Goal: Use online tool/utility

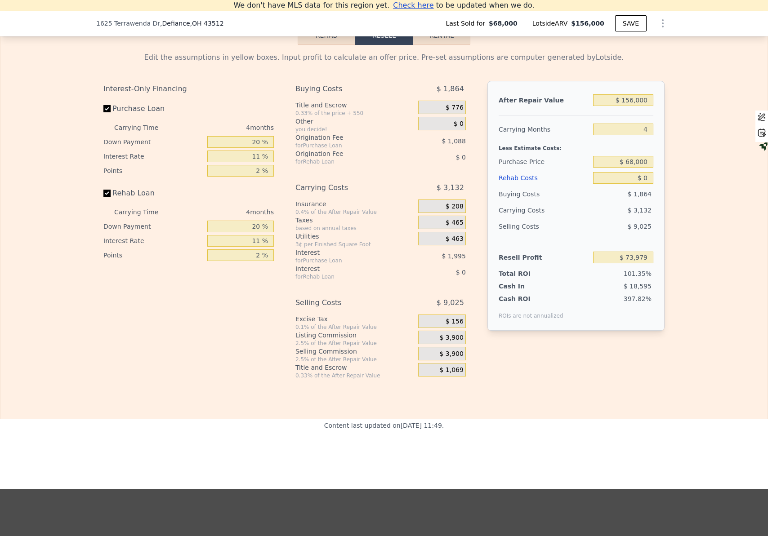
scroll to position [1296, 0]
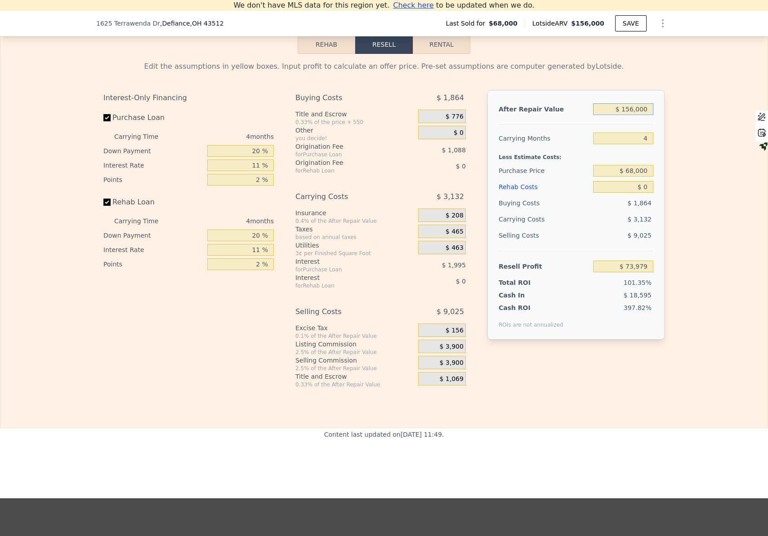
drag, startPoint x: 631, startPoint y: 122, endPoint x: 623, endPoint y: 122, distance: 8.1
click at [623, 115] on input "$ 156,000" at bounding box center [623, 109] width 60 height 12
type input "$ 145,000"
type input "$ 63,591"
type input "$ 145,000"
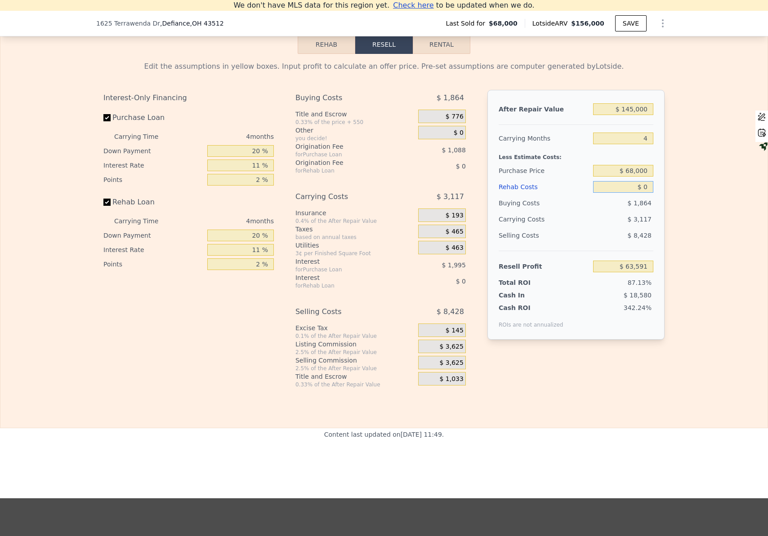
click at [646, 193] on input "$ 0" at bounding box center [623, 187] width 60 height 12
type input "$ 06"
type input "$ 63,585"
type input "$ 060"
type input "$ 63,530"
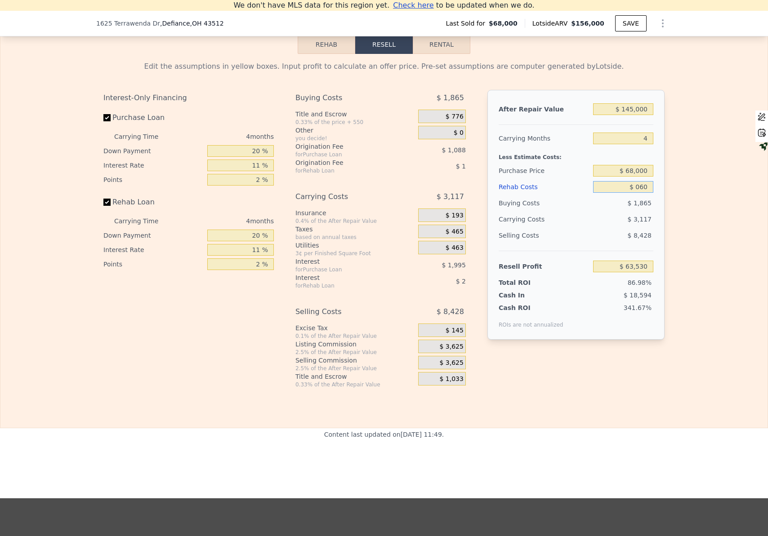
type input "$ 0600"
type input "$ 62,965"
type input "$ 06,000"
type input "$ 57,319"
type input "$ 0600"
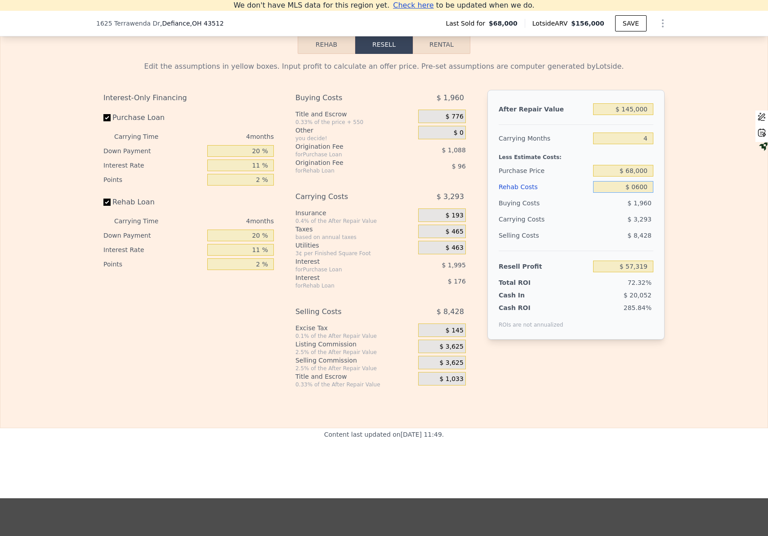
type input "$ 62,965"
type input "$ 060"
type input "$ 63,530"
type input "$ 06"
type input "$ 63,585"
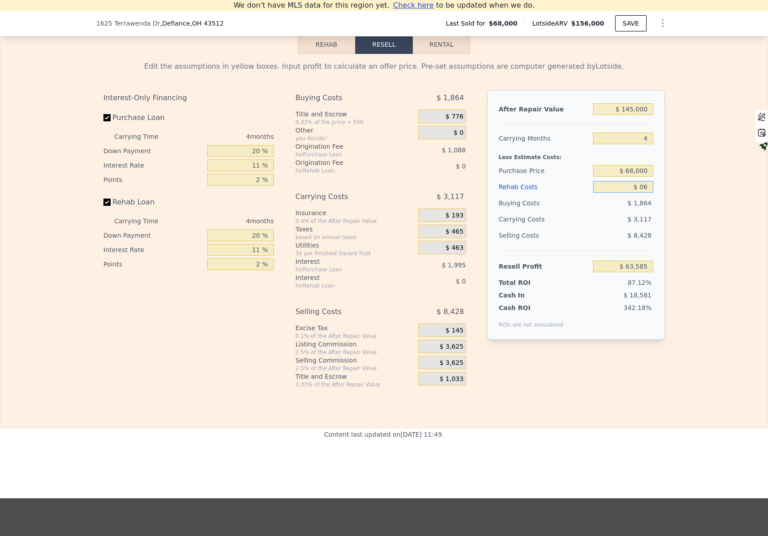
type input "$ 0"
type input "$ 63,591"
type input "$ 6"
type input "$ 63,585"
type input "$ 60"
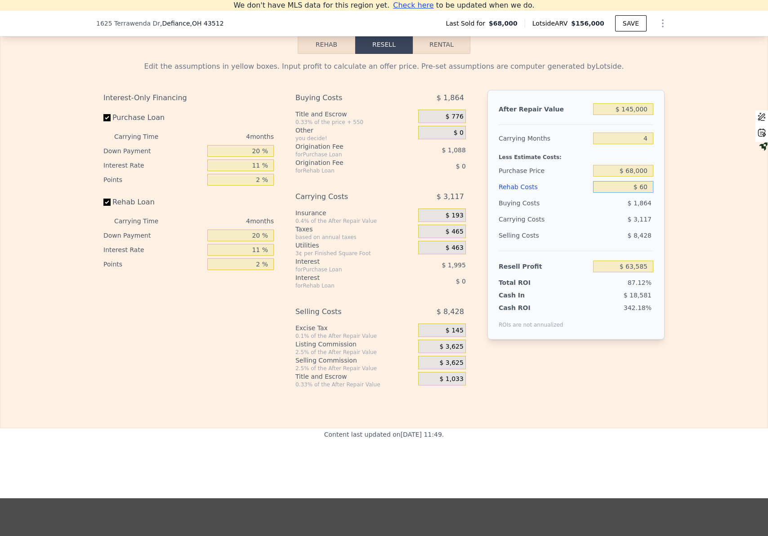
type input "$ 63,530"
type input "$ 600"
type input "$ 62,965"
type input "$ 6,000"
type input "$ 57,319"
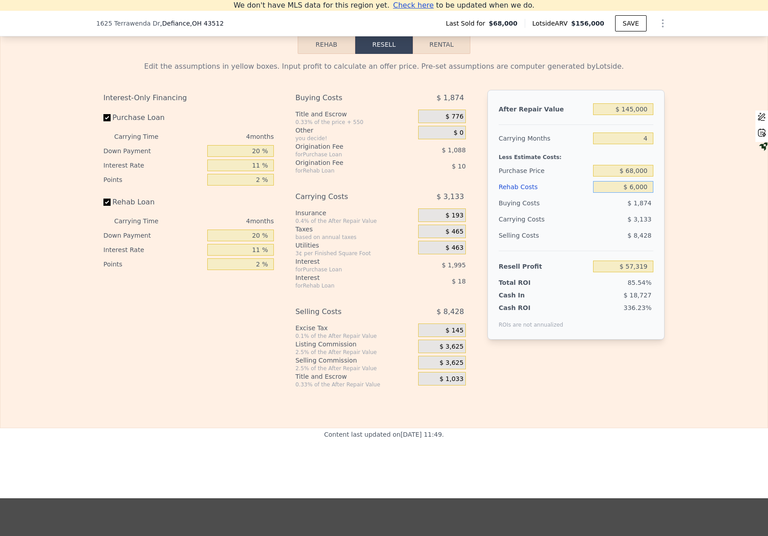
type input "$ 60,000"
type input "$ 871"
type input "$ 60,000"
click at [678, 275] on div "Edit the assumptions in yellow boxes. Input profit to calculate an offer price.…" at bounding box center [383, 221] width 767 height 335
click at [103, 206] on input "Rehab Loan" at bounding box center [106, 202] width 7 height 7
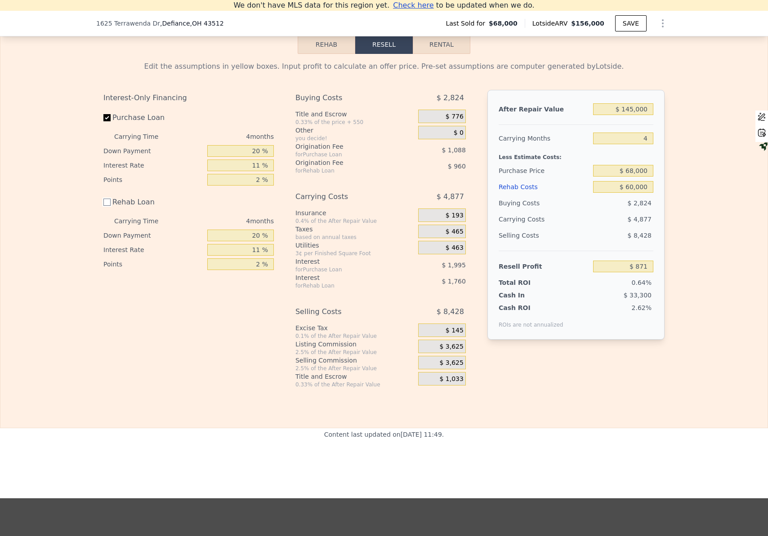
checkbox input "false"
type input "$ 3,591"
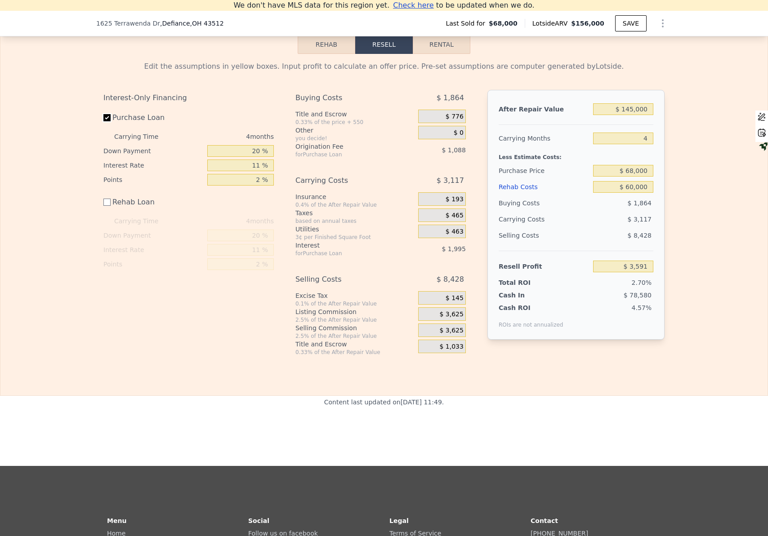
click at [103, 121] on input "Purchase Loan" at bounding box center [106, 117] width 7 height 7
checkbox input "false"
type input "$ 6,675"
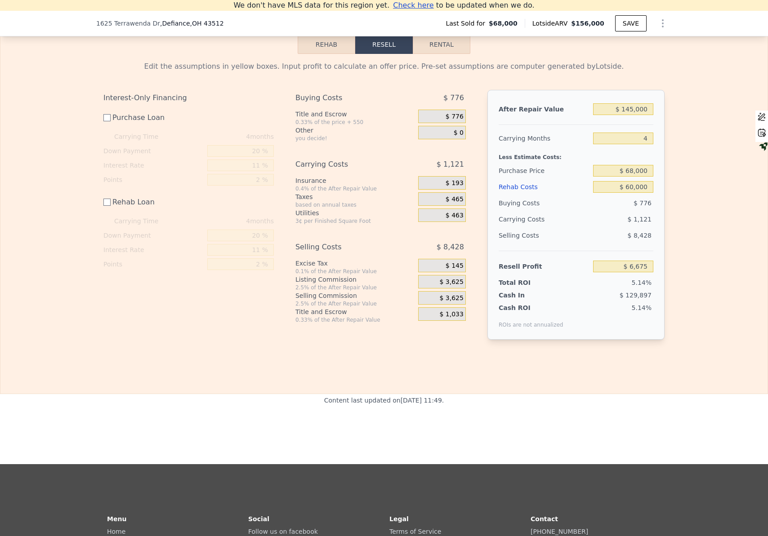
click at [701, 266] on div "Edit the assumptions in yellow boxes. Input profit to calculate an offer price.…" at bounding box center [383, 204] width 767 height 300
drag, startPoint x: 648, startPoint y: 248, endPoint x: 617, endPoint y: 246, distance: 31.6
click at [617, 244] on div "$ 8,428" at bounding box center [623, 236] width 61 height 16
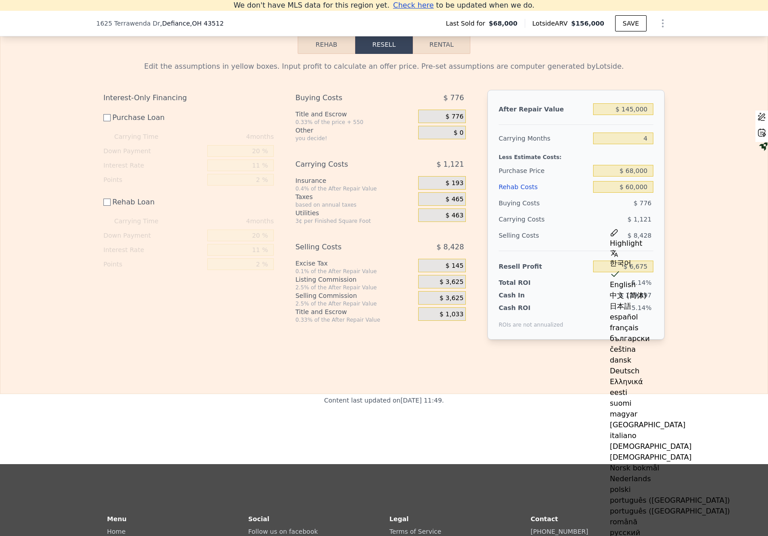
click at [516, 244] on div "Selling Costs" at bounding box center [544, 236] width 91 height 16
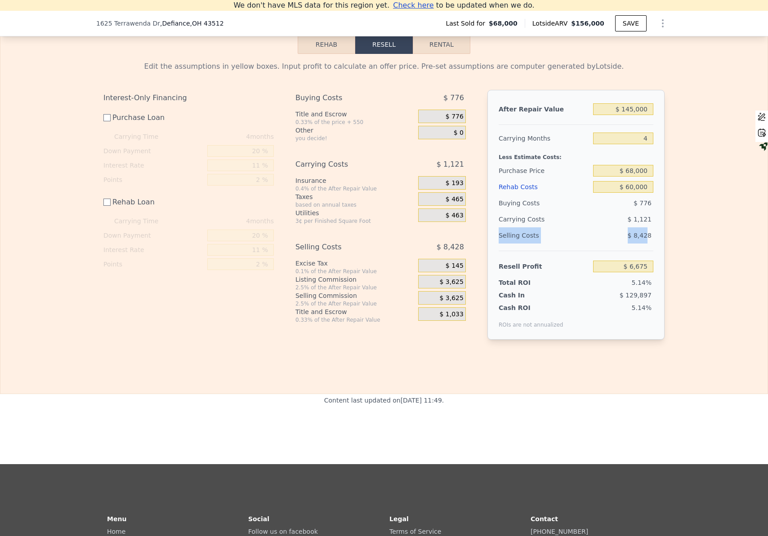
drag, startPoint x: 495, startPoint y: 250, endPoint x: 646, endPoint y: 251, distance: 150.6
click at [646, 251] on div "Selling Costs $ 8,428" at bounding box center [576, 239] width 155 height 23
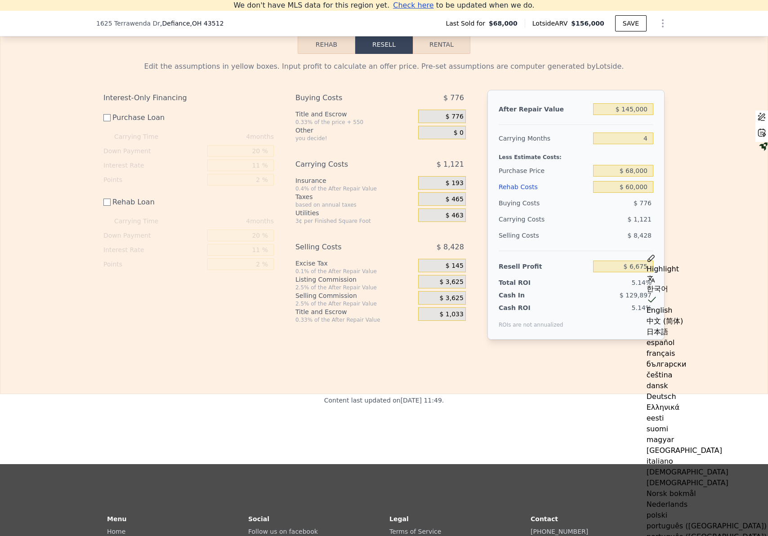
click at [681, 236] on div "Edit the assumptions in yellow boxes. Input profit to calculate an offer price.…" at bounding box center [383, 204] width 767 height 300
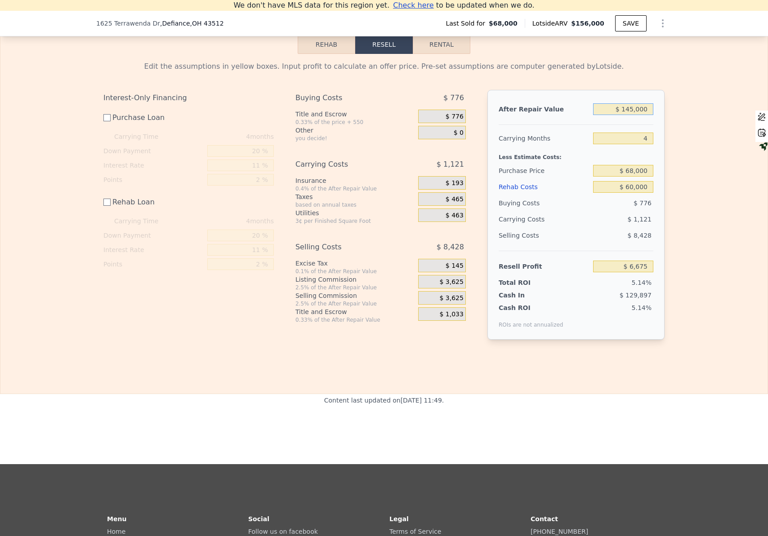
drag, startPoint x: 630, startPoint y: 125, endPoint x: 622, endPoint y: 124, distance: 8.6
click at [622, 115] on input "$ 145,000" at bounding box center [623, 109] width 60 height 12
type input "$ 170,000"
type input "$ 30,283"
type input "$ 170,000"
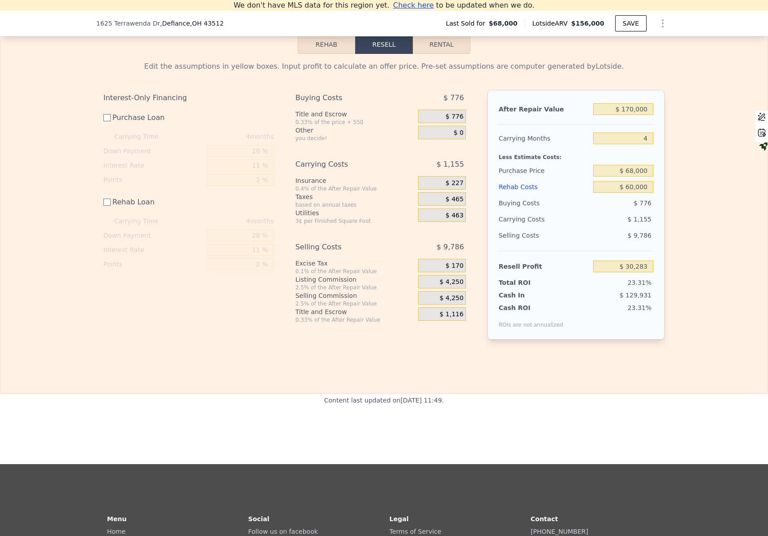
click at [683, 322] on div "Edit the assumptions in yellow boxes. Input profit to calculate an offer price.…" at bounding box center [383, 204] width 767 height 300
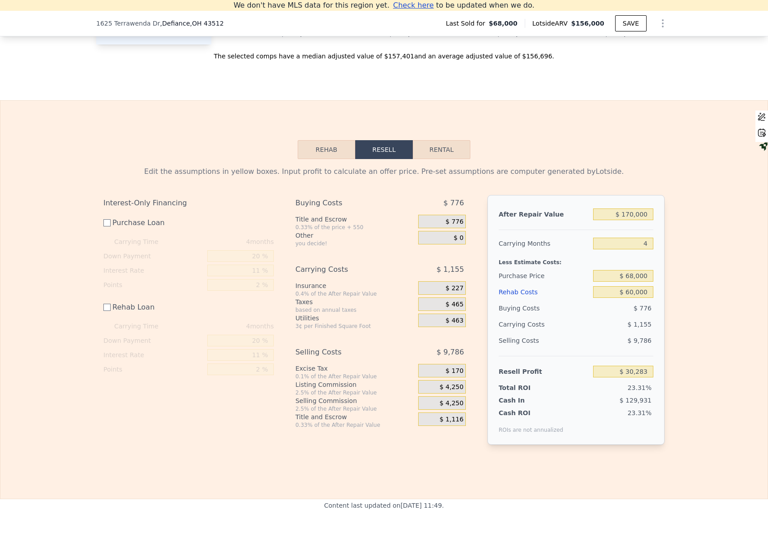
scroll to position [1257, 0]
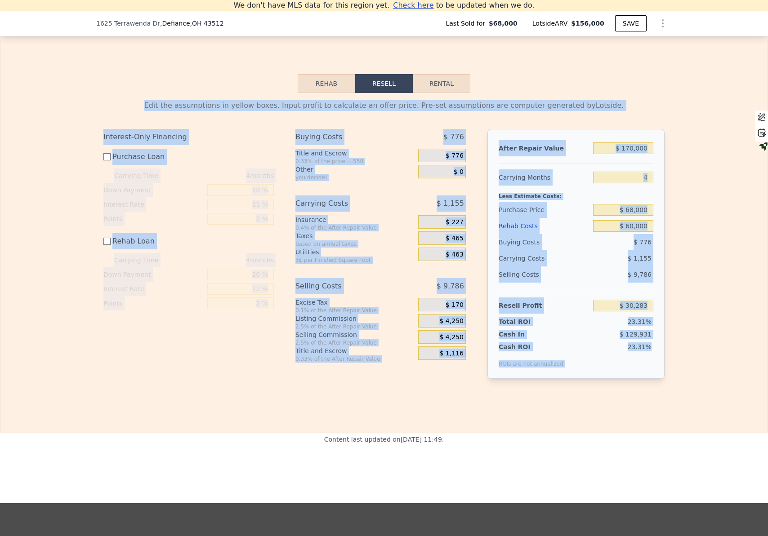
drag, startPoint x: 701, startPoint y: 371, endPoint x: 147, endPoint y: 83, distance: 624.1
click at [147, 88] on div "Rehab Resell Rental Edit the assumptions in yellow boxes. Input profit to calcu…" at bounding box center [384, 233] width 768 height 399
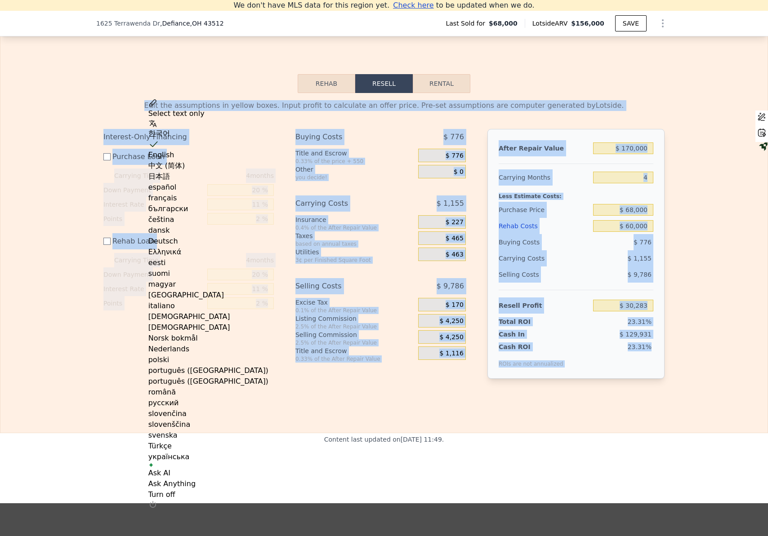
click at [139, 73] on div "Rehab Resell Rental Edit the assumptions in yellow boxes. Input profit to calcu…" at bounding box center [384, 233] width 768 height 399
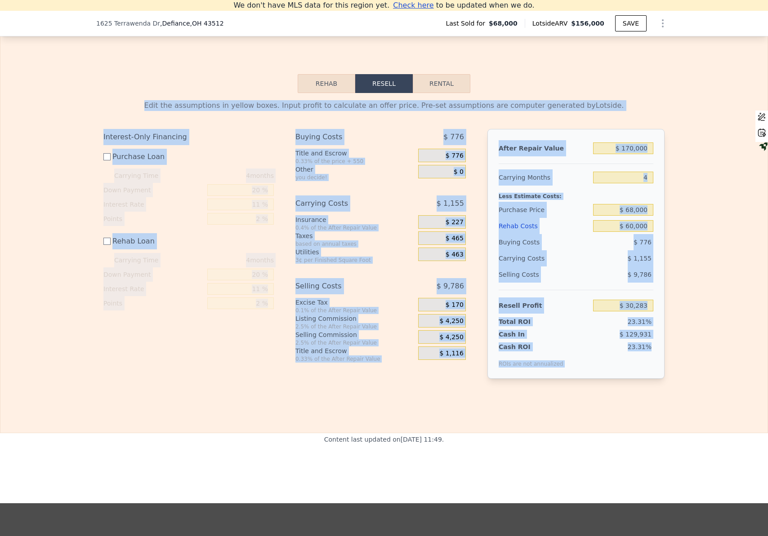
drag, startPoint x: 133, startPoint y: 69, endPoint x: 664, endPoint y: 467, distance: 663.9
